Goal: Information Seeking & Learning: Compare options

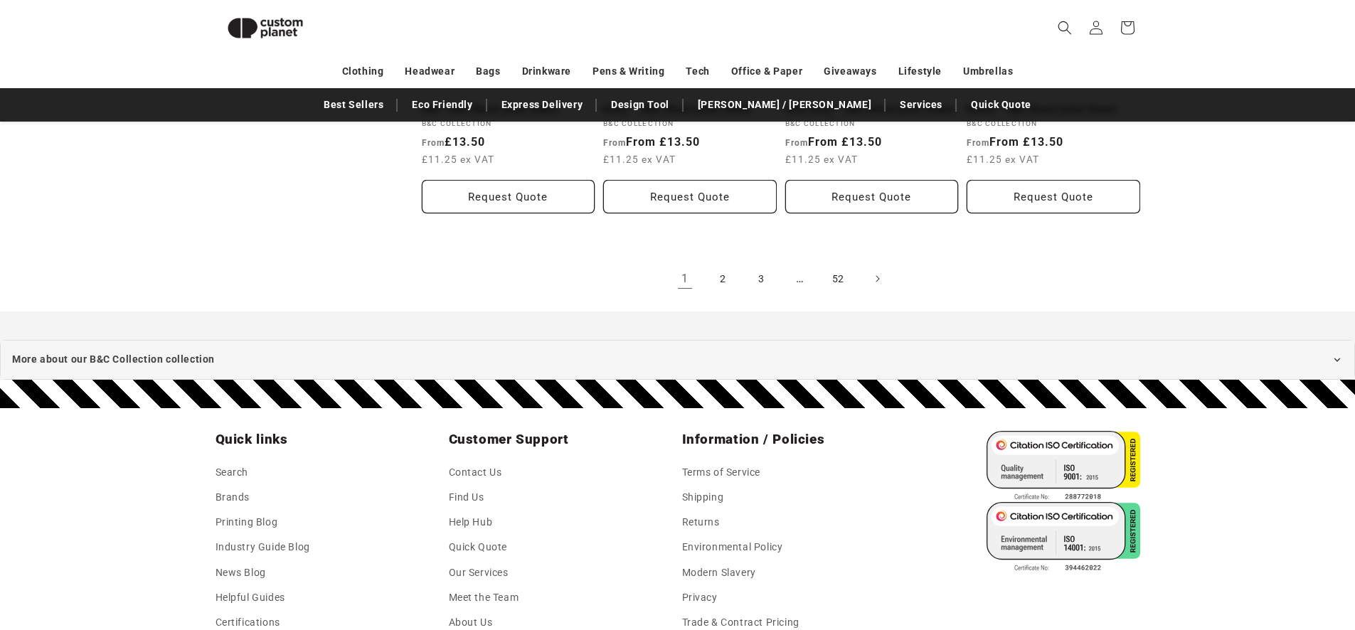
scroll to position [1688, 0]
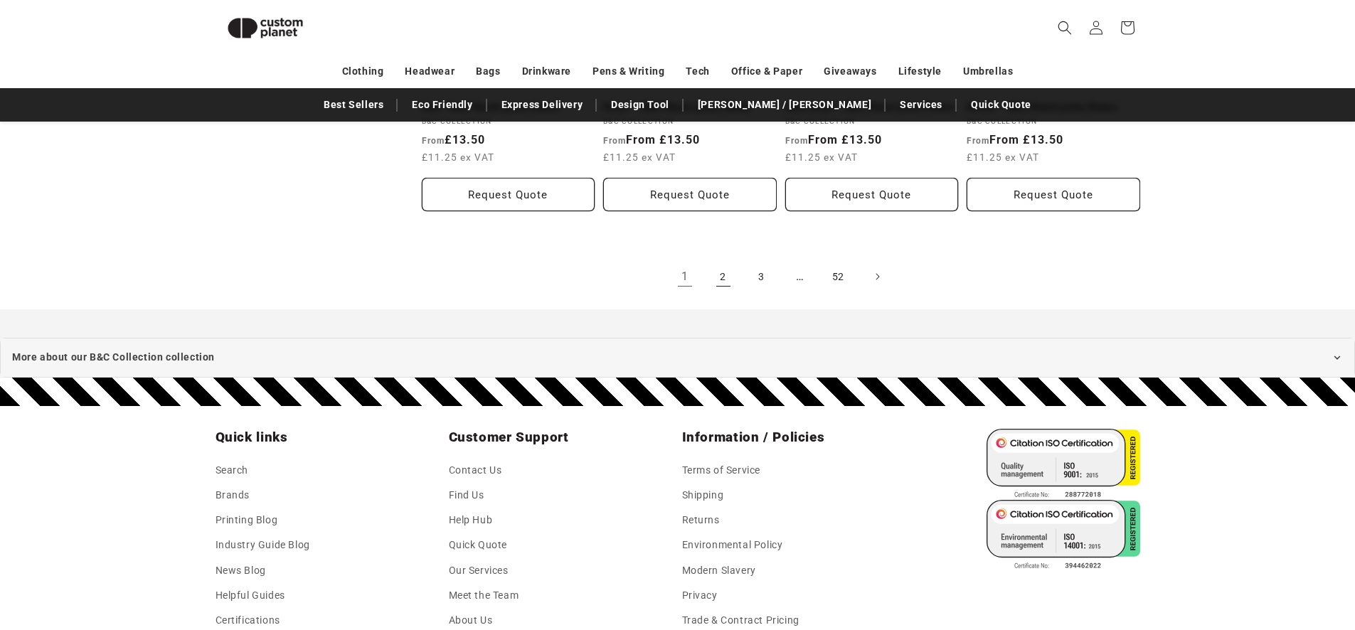
click at [722, 289] on link "2" at bounding box center [723, 276] width 31 height 31
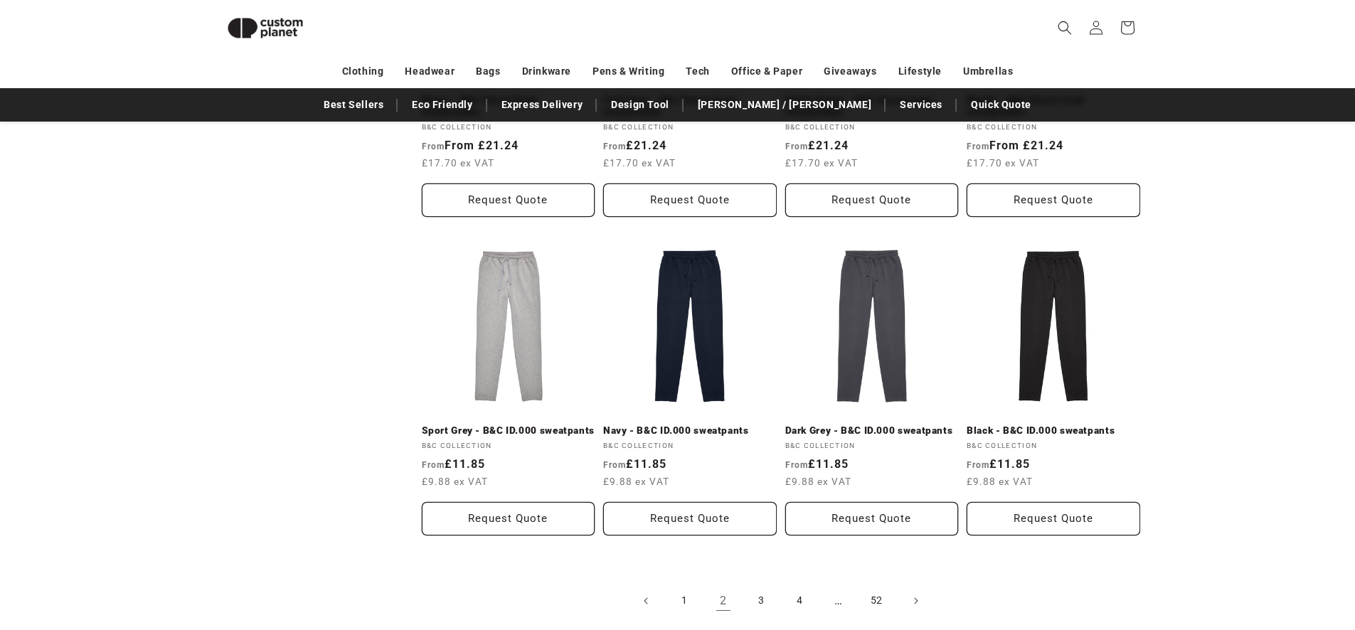
scroll to position [1602, 0]
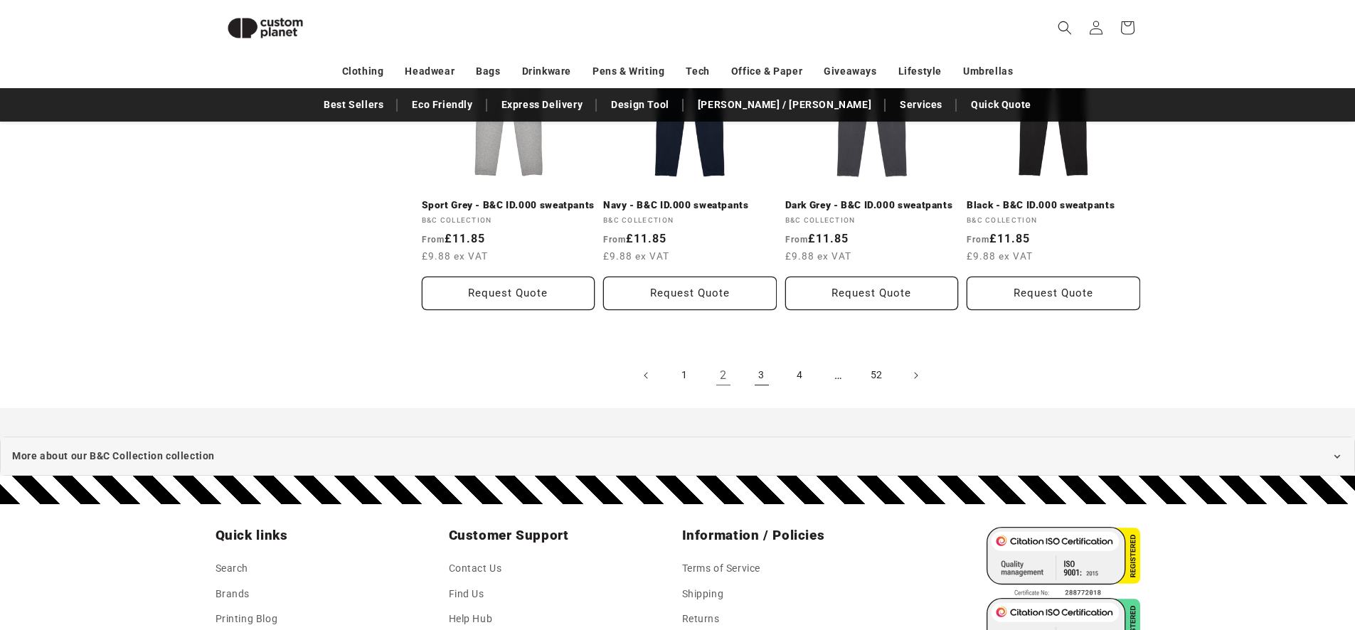
click at [759, 388] on link "3" at bounding box center [761, 375] width 31 height 31
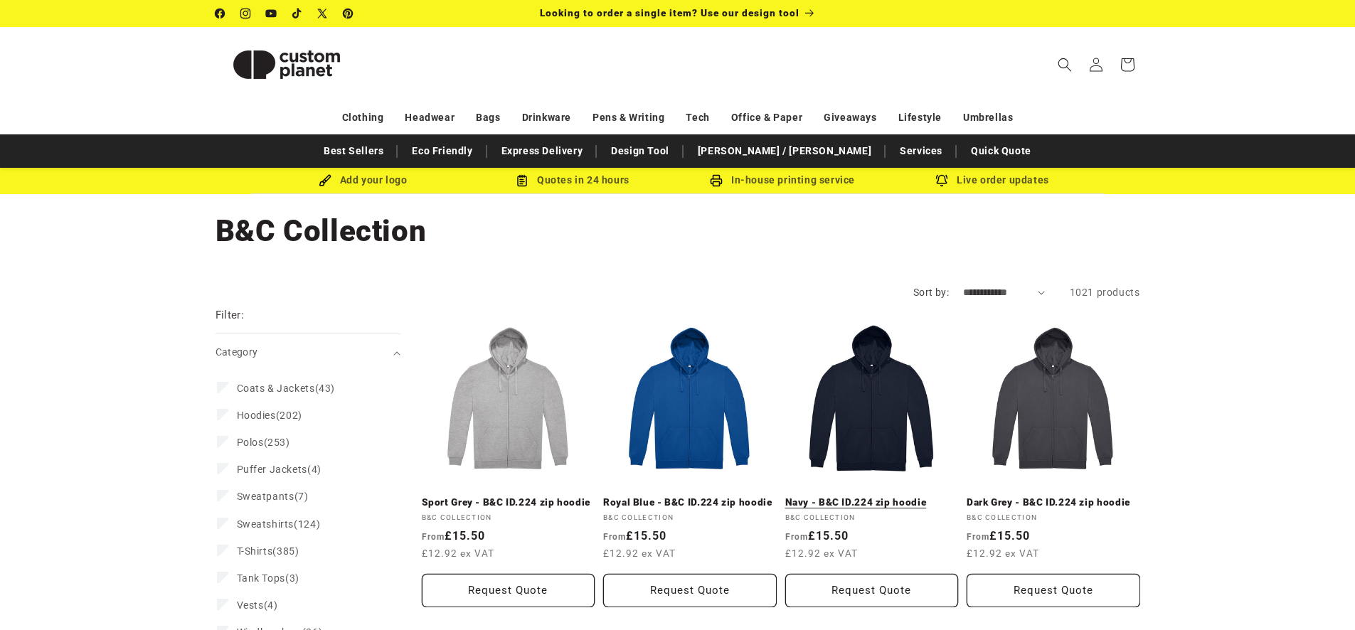
click at [902, 496] on link "Navy - B&C ID.224 zip hoodie" at bounding box center [872, 502] width 174 height 13
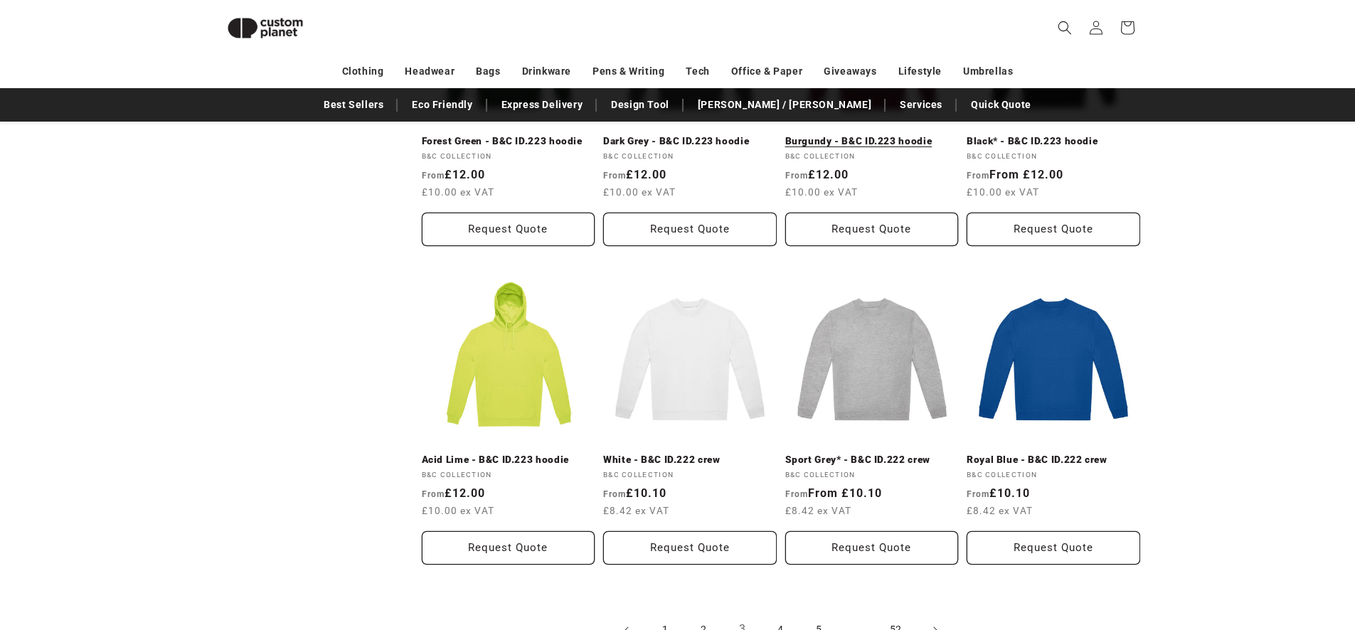
scroll to position [1432, 0]
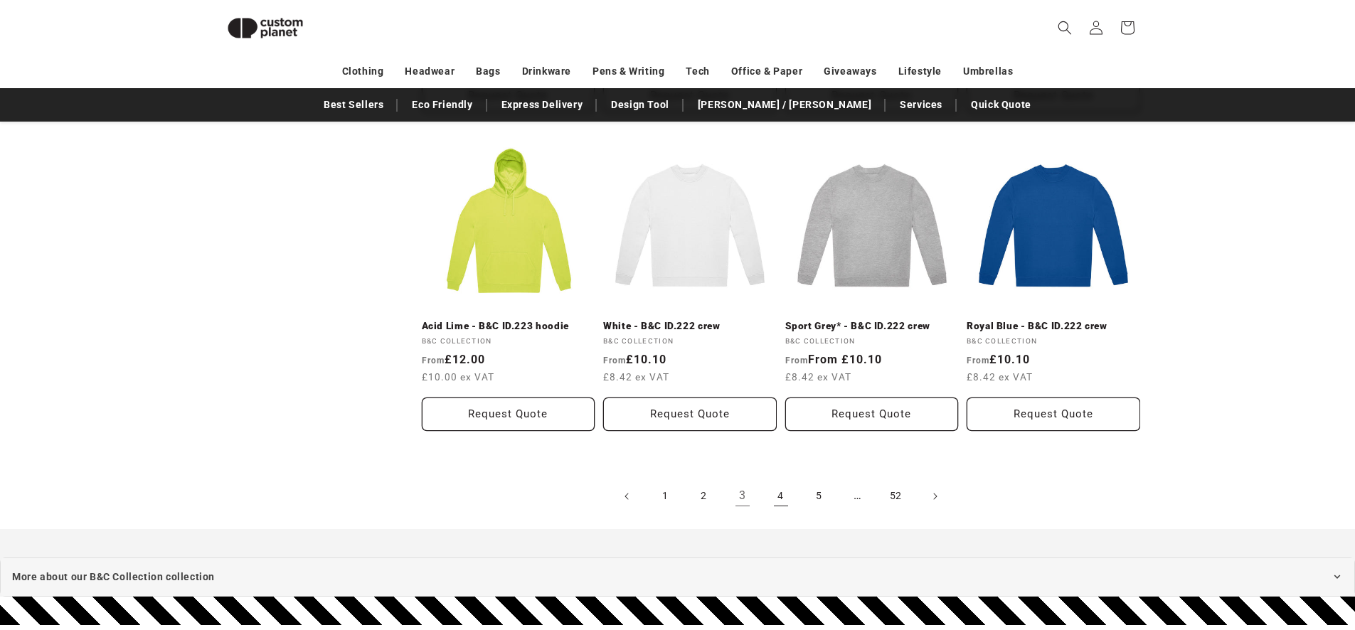
click at [780, 496] on link "4" at bounding box center [780, 496] width 31 height 31
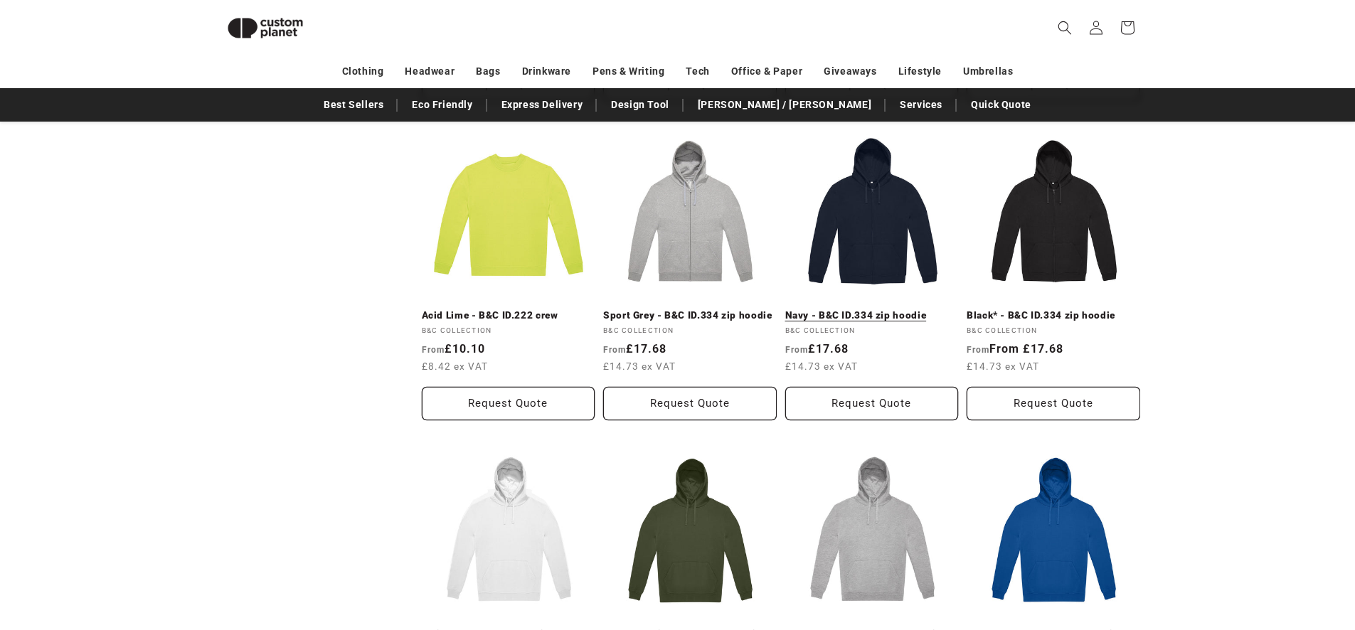
scroll to position [834, 0]
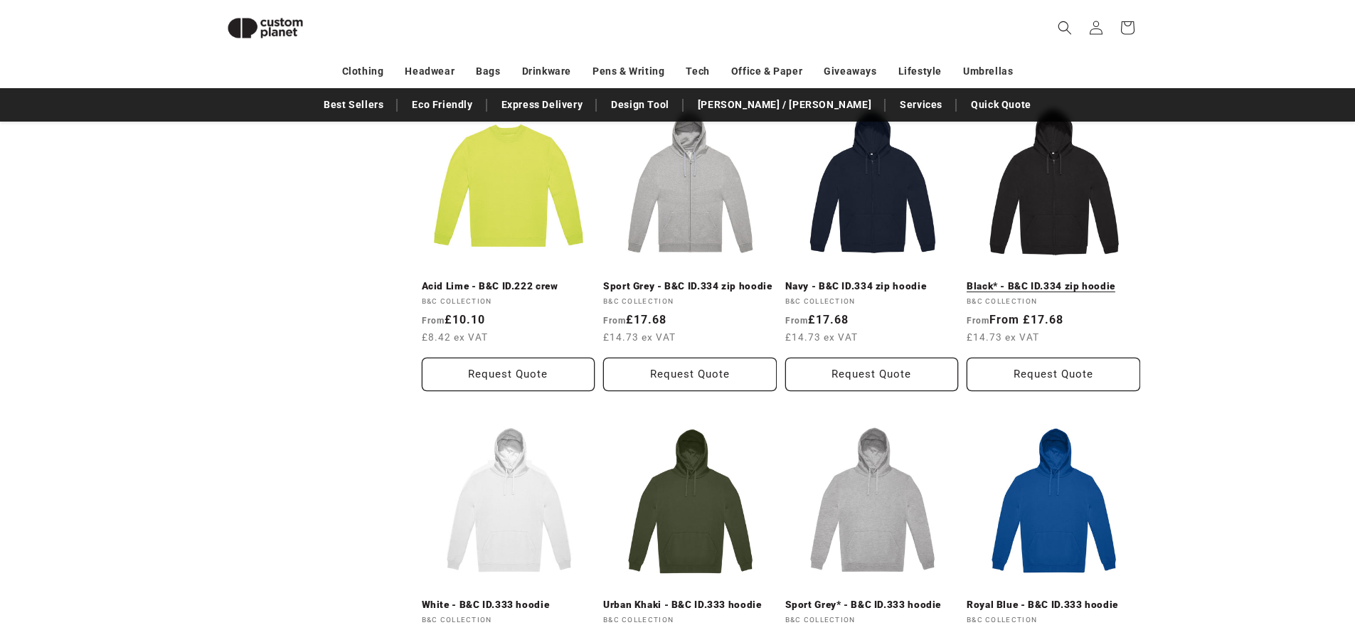
click at [1077, 280] on link "Black* - B&C ID.334 zip hoodie" at bounding box center [1053, 286] width 174 height 13
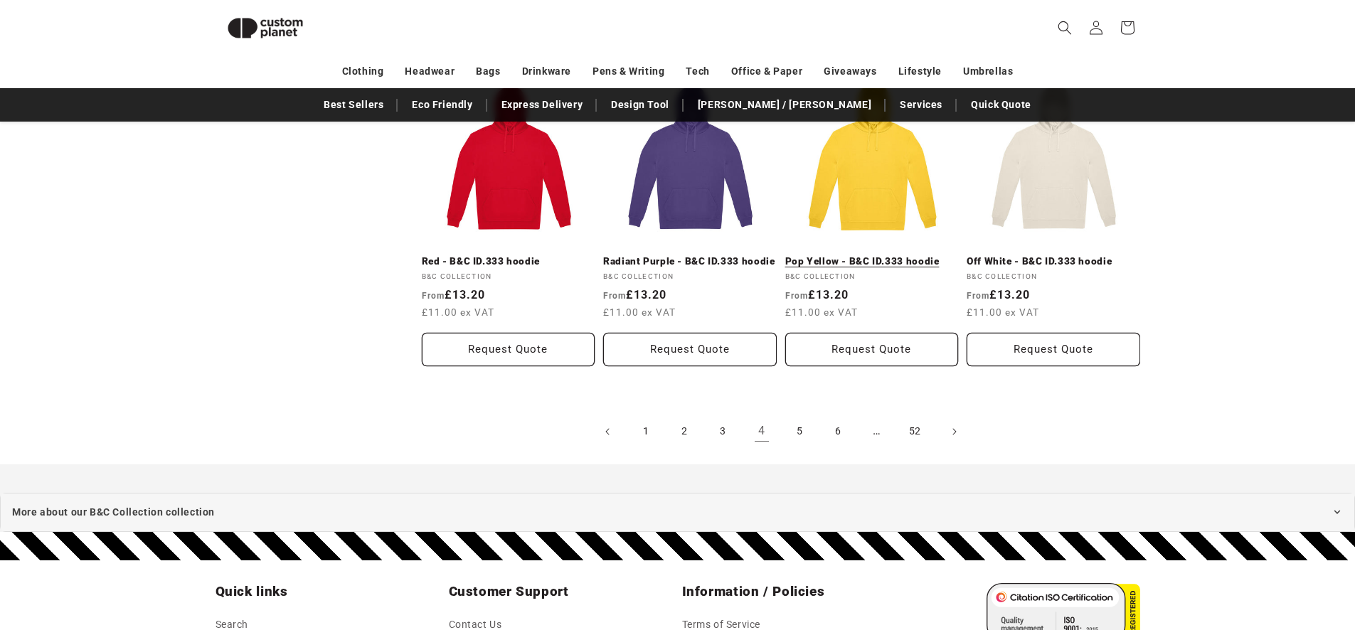
scroll to position [1517, 0]
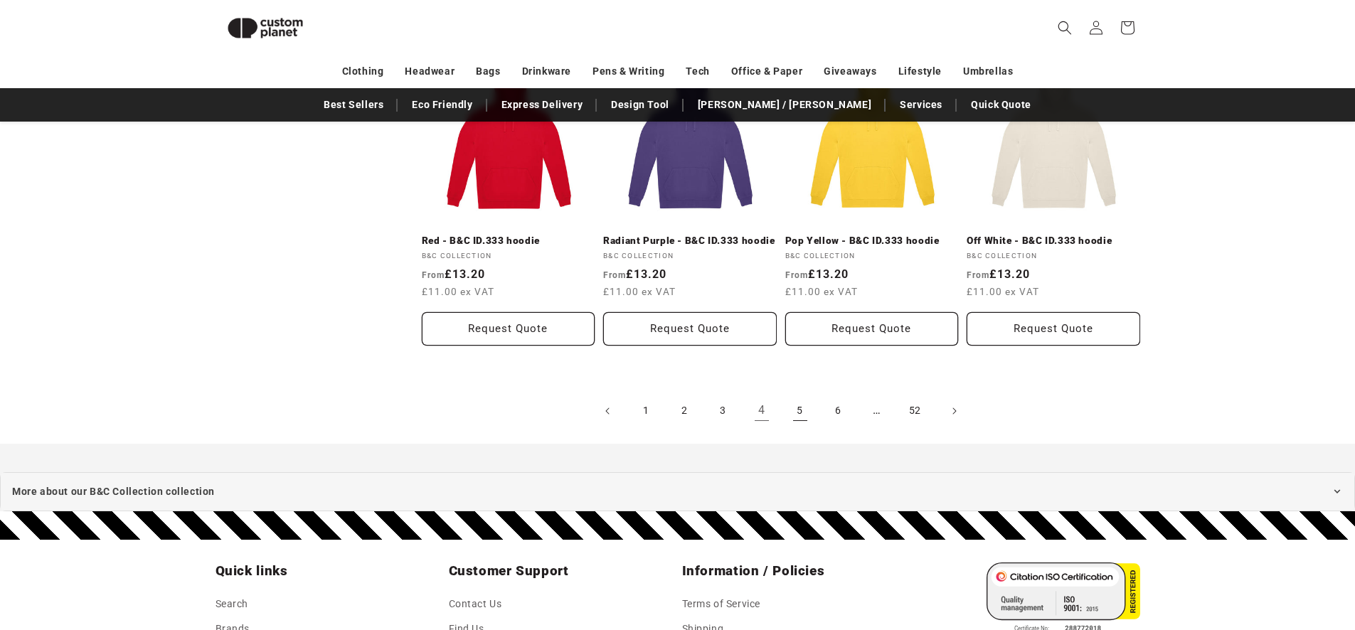
click at [796, 410] on link "5" at bounding box center [799, 410] width 31 height 31
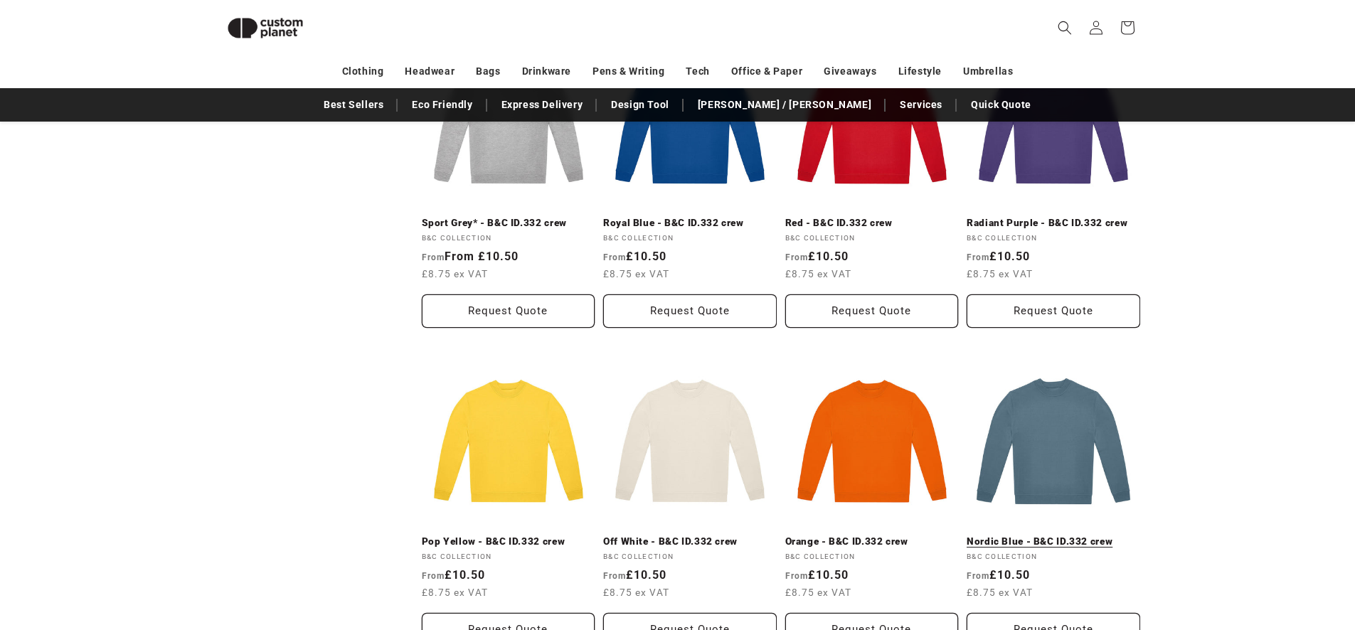
scroll to position [1346, 0]
